Goal: Transaction & Acquisition: Obtain resource

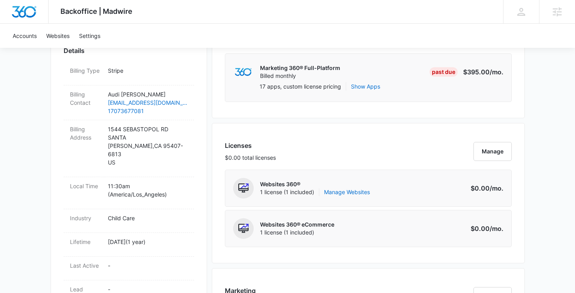
scroll to position [692, 0]
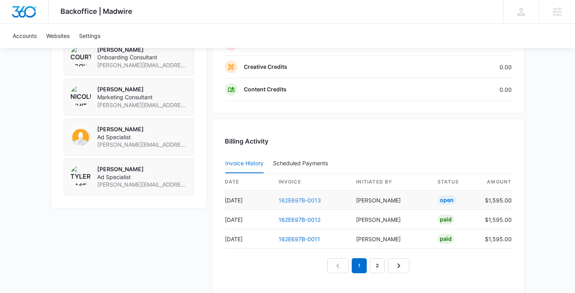
click at [313, 200] on link "162E697B-0013" at bounding box center [300, 200] width 42 height 7
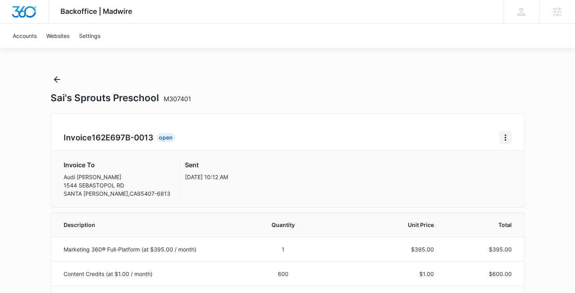
click at [506, 138] on icon "Home" at bounding box center [506, 137] width 2 height 6
click at [529, 163] on link "Download Invoice" at bounding box center [532, 159] width 46 height 7
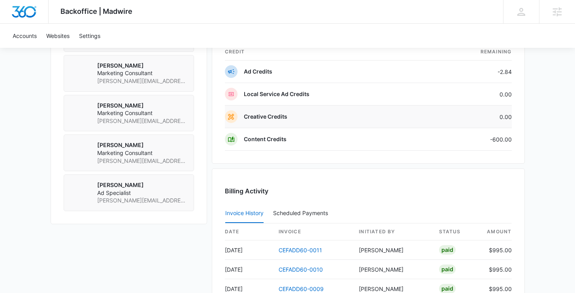
scroll to position [509, 0]
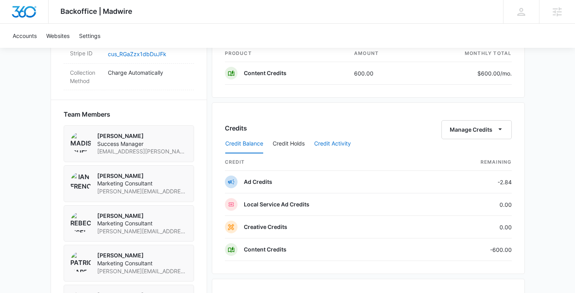
click at [319, 140] on button "Credit Activity" at bounding box center [332, 143] width 37 height 19
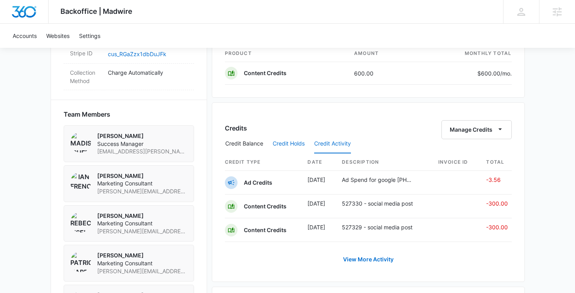
click at [277, 140] on button "Credit Holds" at bounding box center [289, 143] width 32 height 19
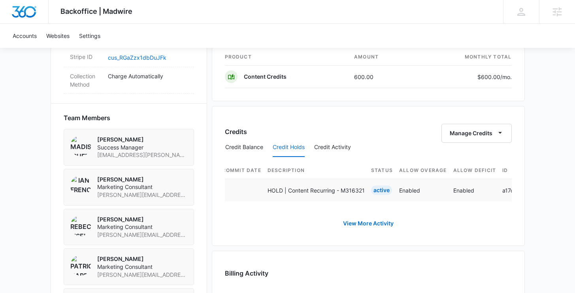
scroll to position [0, 0]
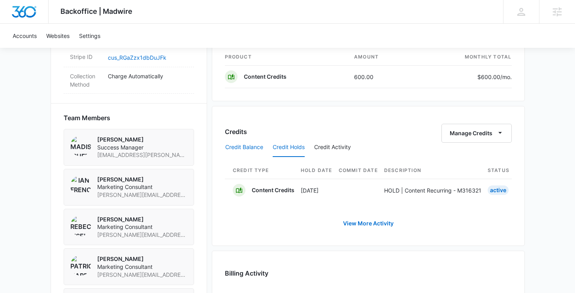
click at [242, 144] on button "Credit Balance" at bounding box center [244, 147] width 38 height 19
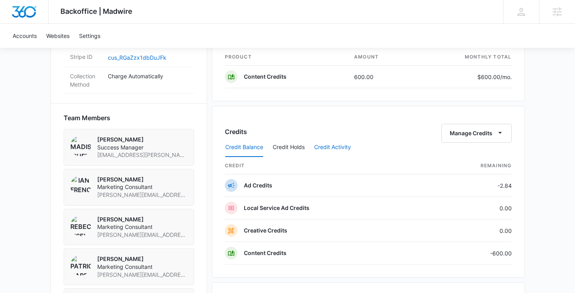
click at [321, 143] on button "Credit Activity" at bounding box center [332, 147] width 37 height 19
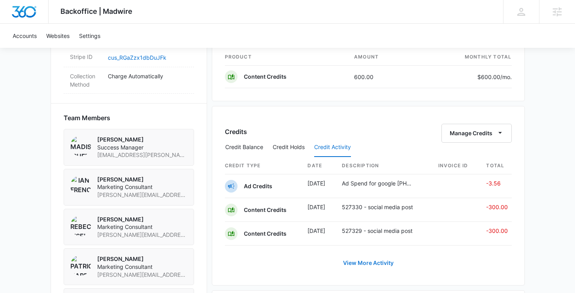
click at [376, 261] on link "View More Activity" at bounding box center [368, 262] width 66 height 19
